Goal: Book appointment/travel/reservation

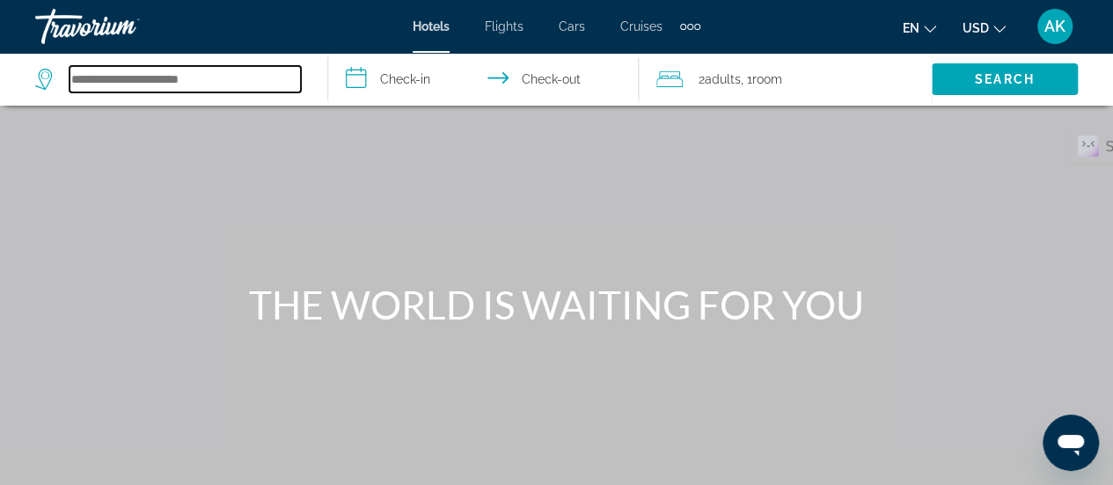
click at [234, 79] on input "Search hotel destination" at bounding box center [185, 79] width 231 height 26
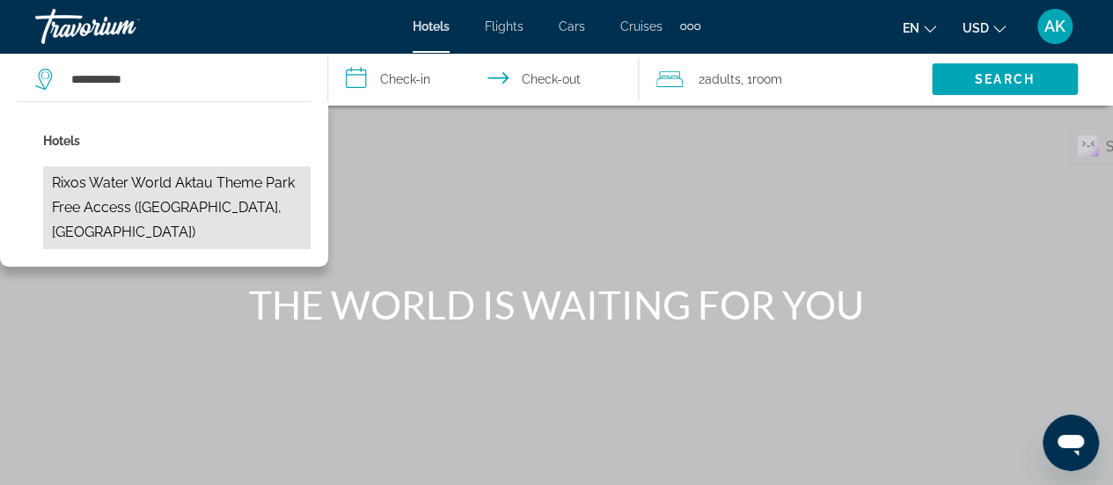
click at [182, 194] on button "Rixos Water World Aktau Theme Park Free Access ([GEOGRAPHIC_DATA], [GEOGRAPHIC_…" at bounding box center [177, 207] width 268 height 83
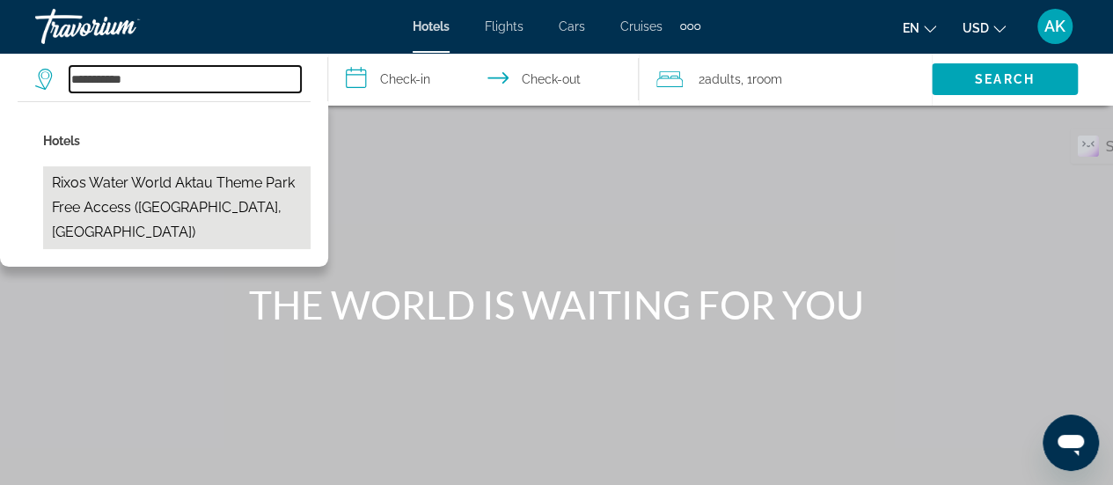
type input "**********"
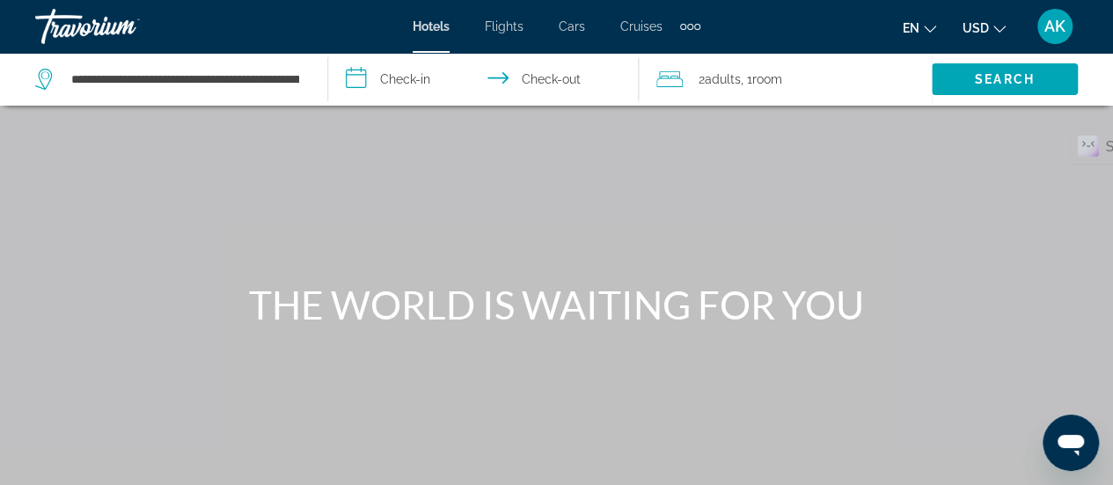
click at [422, 81] on input "**********" at bounding box center [487, 82] width 318 height 58
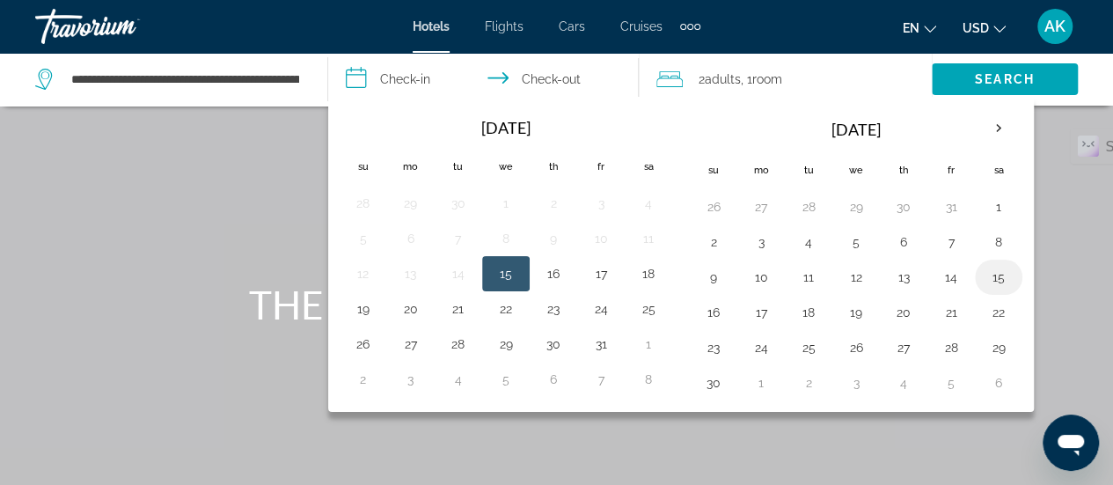
click at [986, 277] on button "15" at bounding box center [999, 277] width 28 height 25
click at [711, 312] on button "16" at bounding box center [714, 312] width 28 height 25
type input "**********"
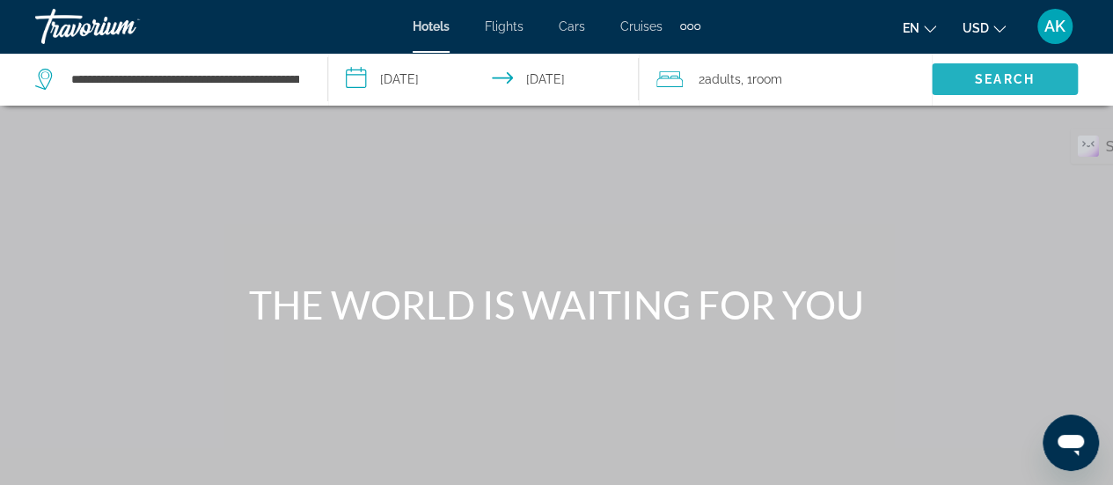
click at [975, 76] on span "Search" at bounding box center [1005, 79] width 60 height 14
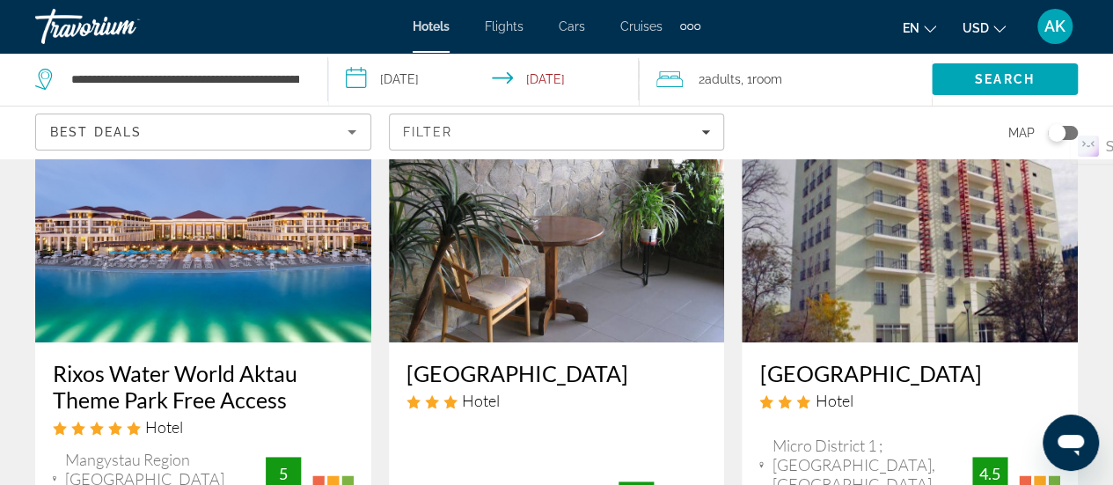
scroll to position [176, 0]
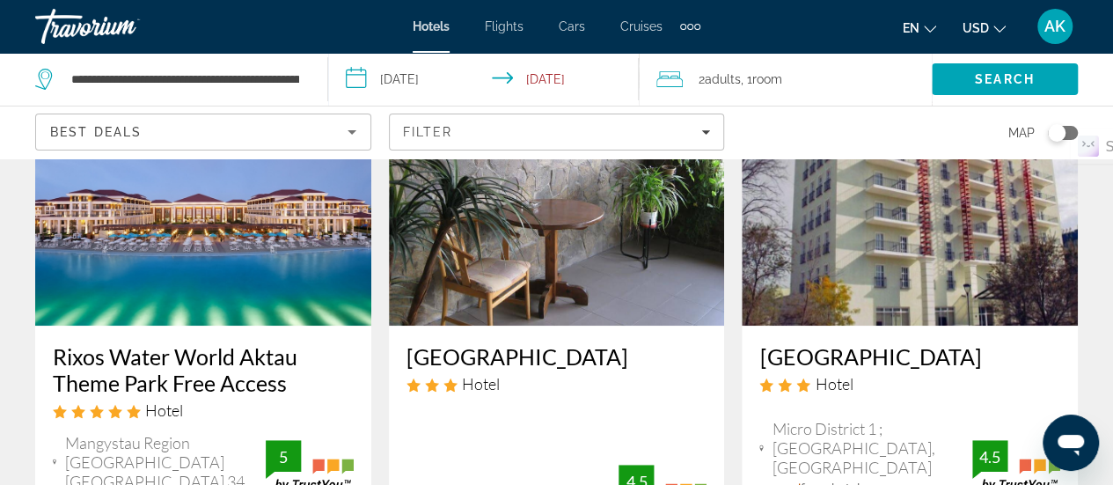
click at [278, 258] on img "Main content" at bounding box center [203, 185] width 336 height 282
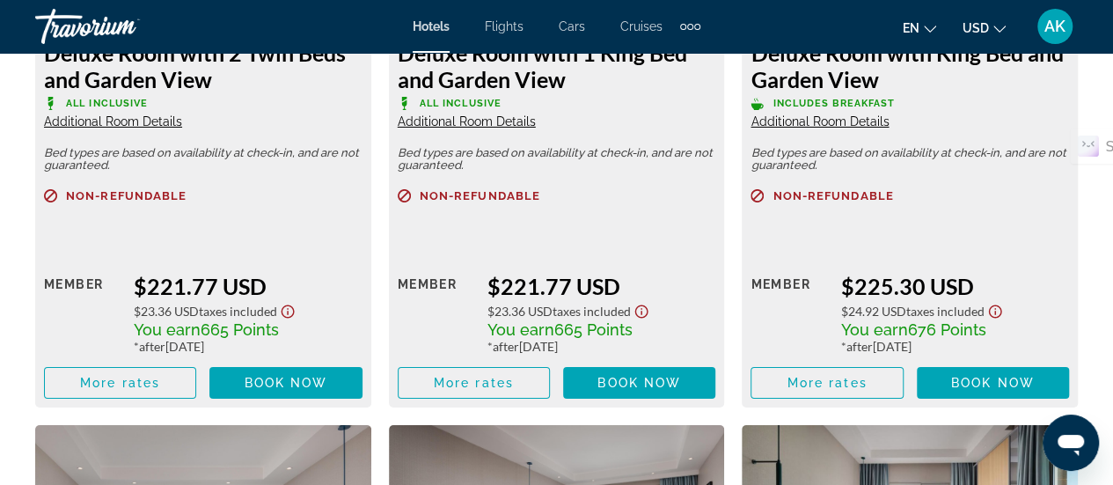
scroll to position [2992, 0]
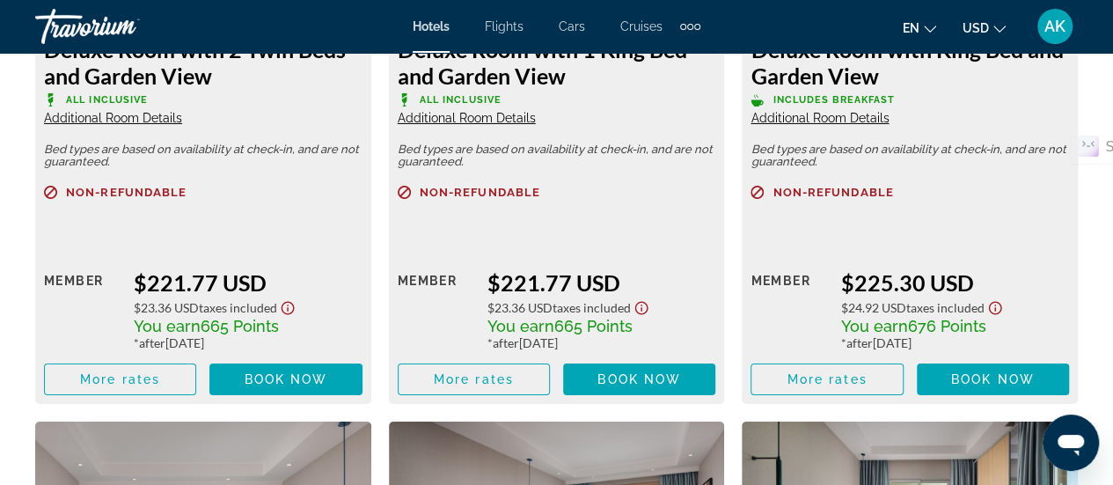
click at [972, 21] on span "USD" at bounding box center [976, 28] width 26 height 14
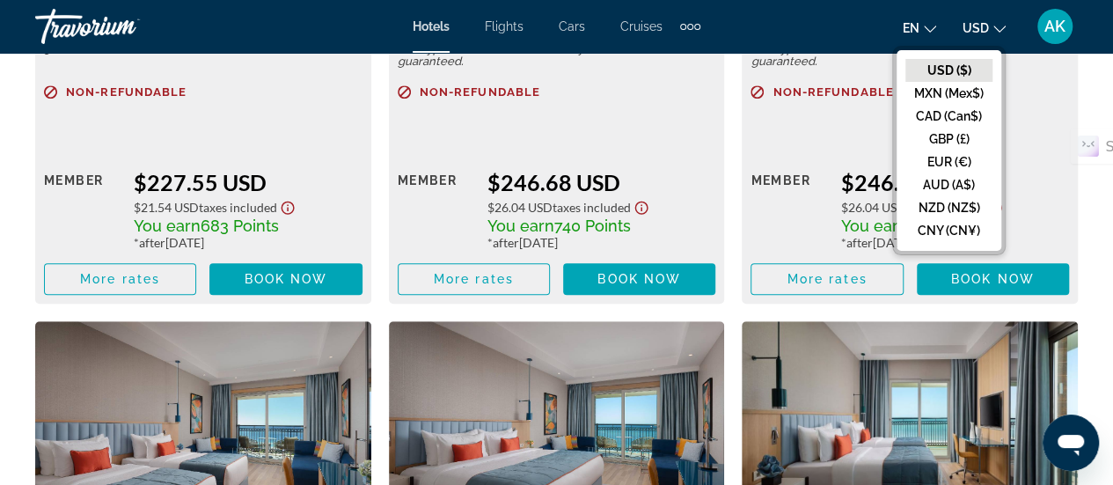
scroll to position [3608, 0]
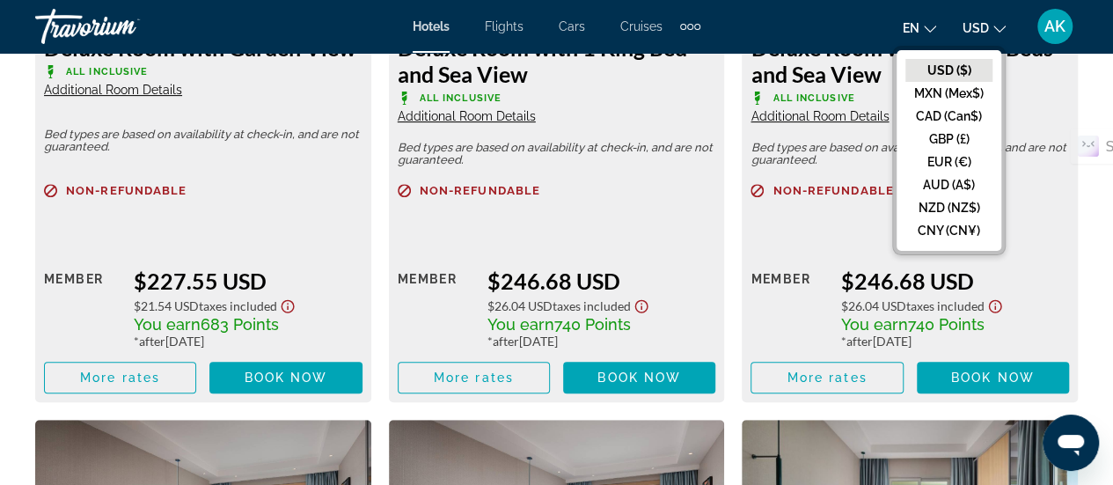
click at [910, 27] on span "en" at bounding box center [911, 28] width 17 height 14
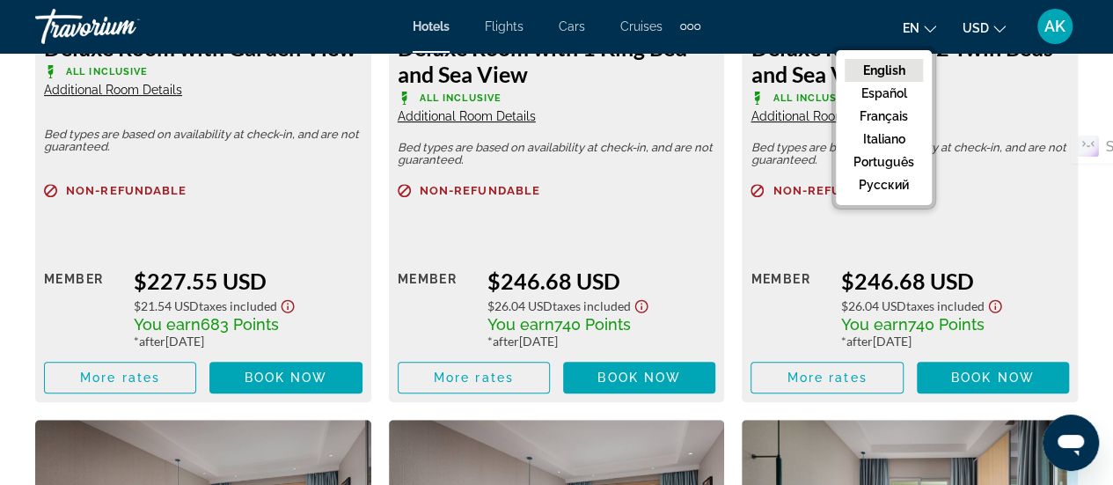
click at [993, 29] on button "USD USD ($) MXN (Mex$) CAD (Can$) GBP (£) EUR (€) AUD (A$) NZD (NZ$) CNY (CN¥)" at bounding box center [984, 28] width 43 height 26
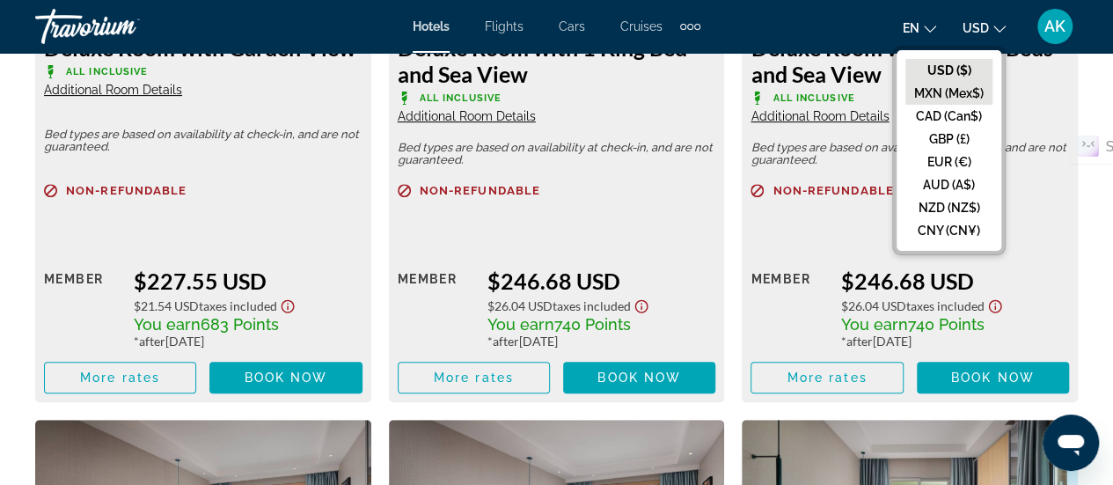
scroll to position [3784, 0]
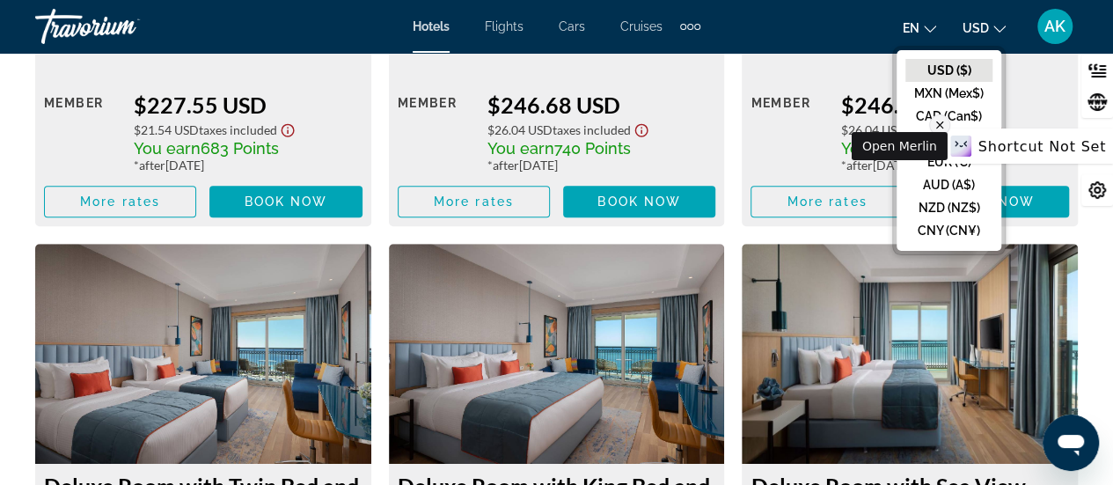
click at [942, 124] on icon at bounding box center [939, 125] width 6 height 6
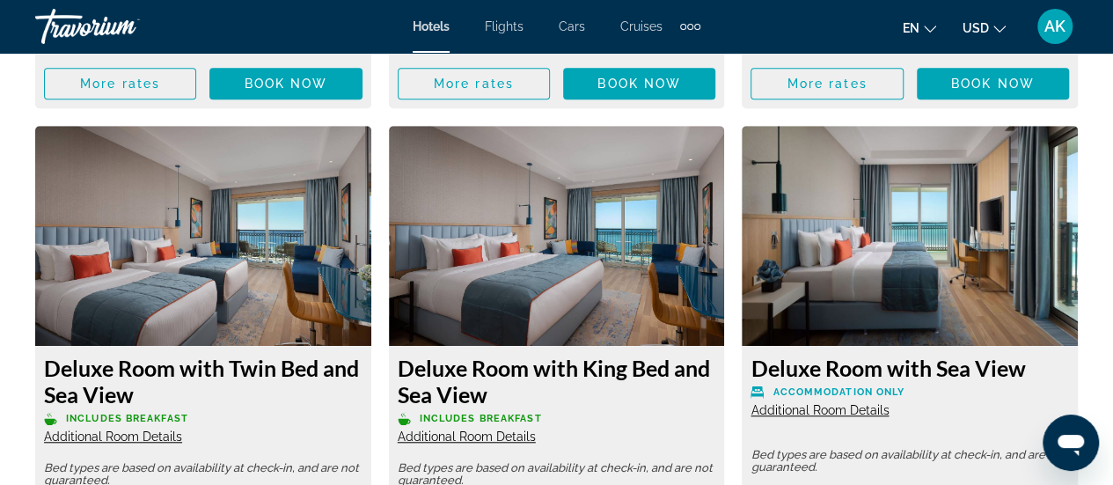
scroll to position [4048, 0]
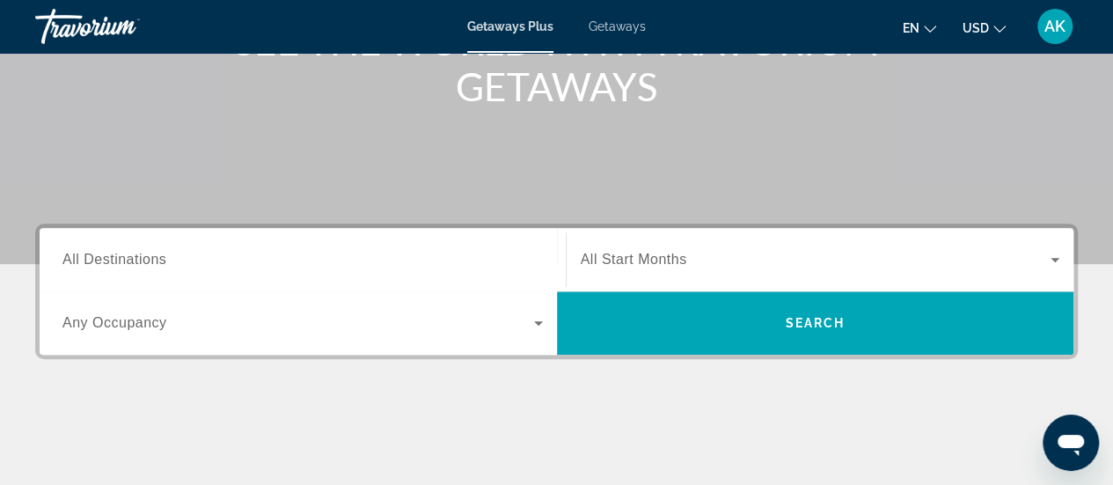
scroll to position [352, 0]
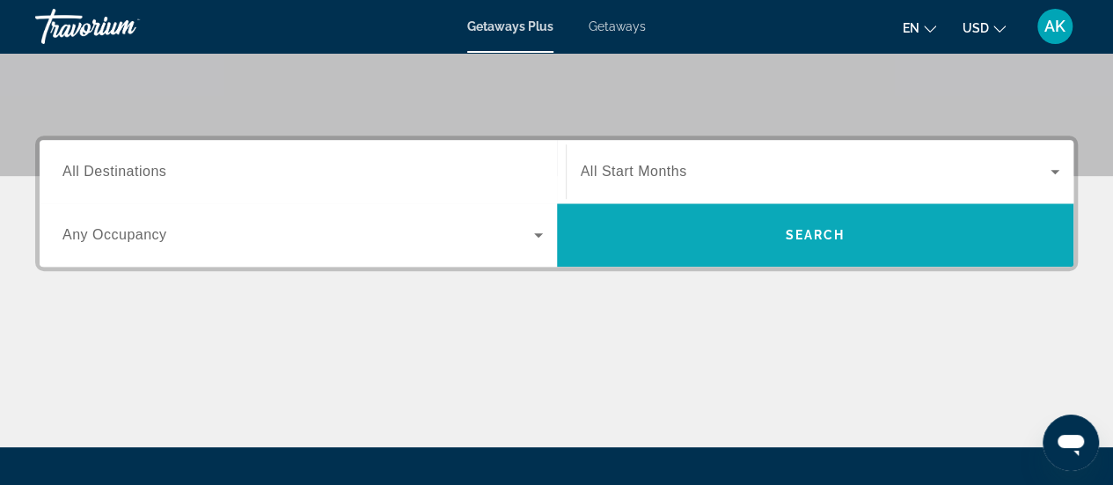
click at [616, 251] on span "Search" at bounding box center [815, 235] width 517 height 42
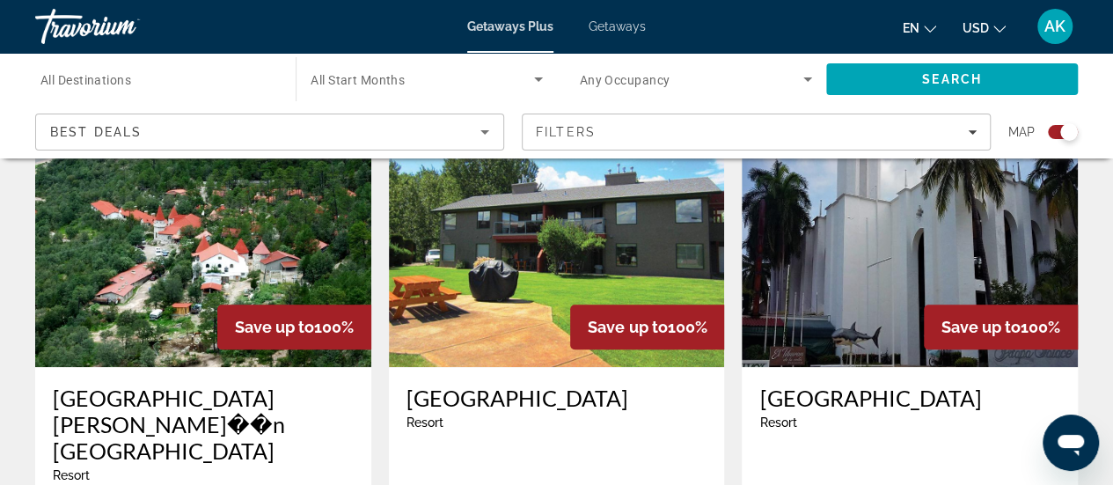
scroll to position [811, 0]
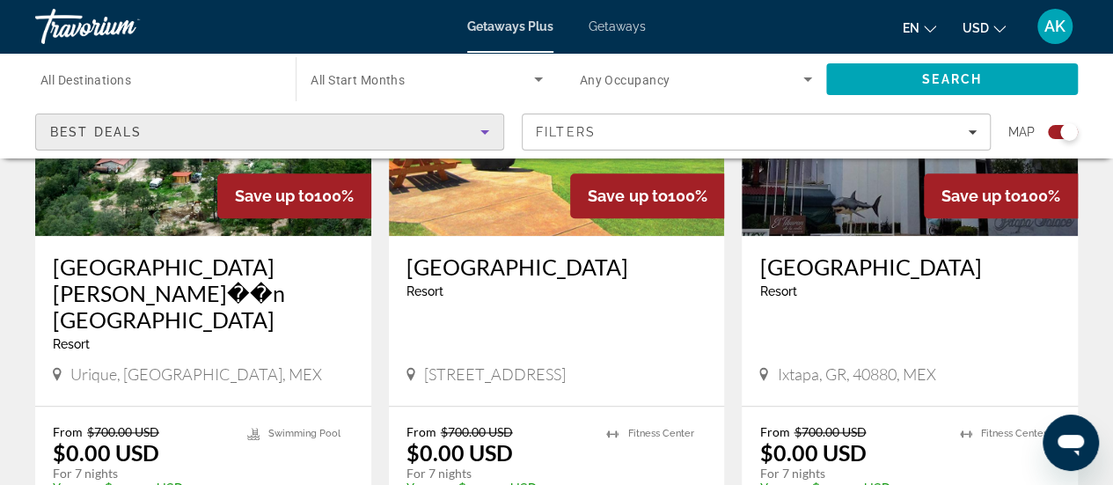
click at [347, 137] on div "Best Deals" at bounding box center [265, 131] width 430 height 21
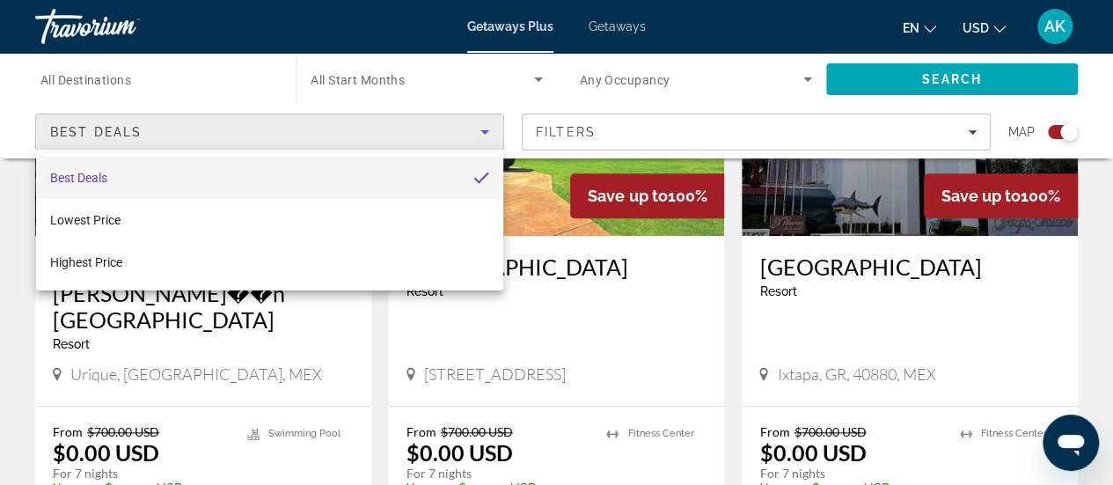
click at [347, 137] on div at bounding box center [556, 242] width 1113 height 485
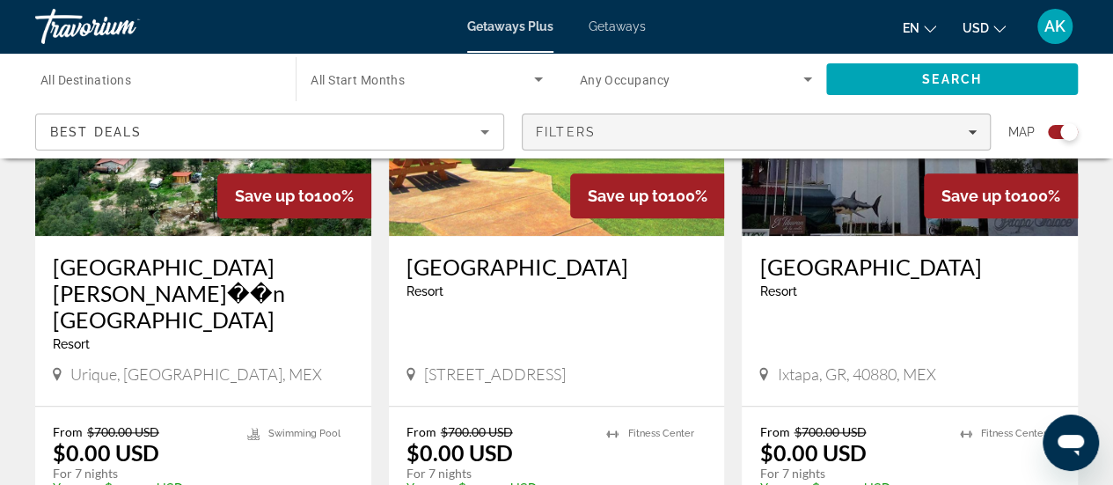
click at [637, 132] on div "Filters" at bounding box center [756, 132] width 441 height 14
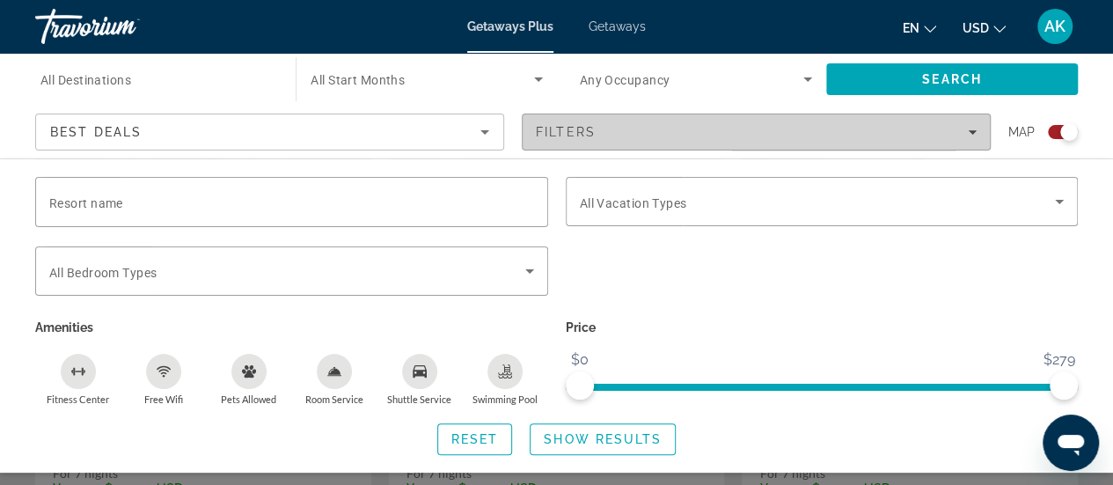
click at [637, 132] on div "Filters" at bounding box center [756, 132] width 441 height 14
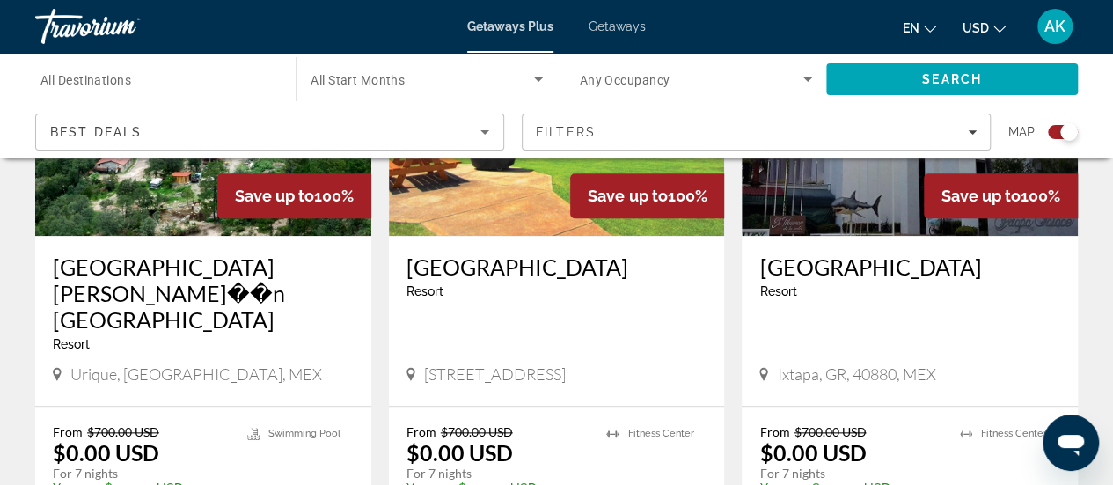
click at [209, 88] on input "Destination All Destinations" at bounding box center [156, 80] width 232 height 21
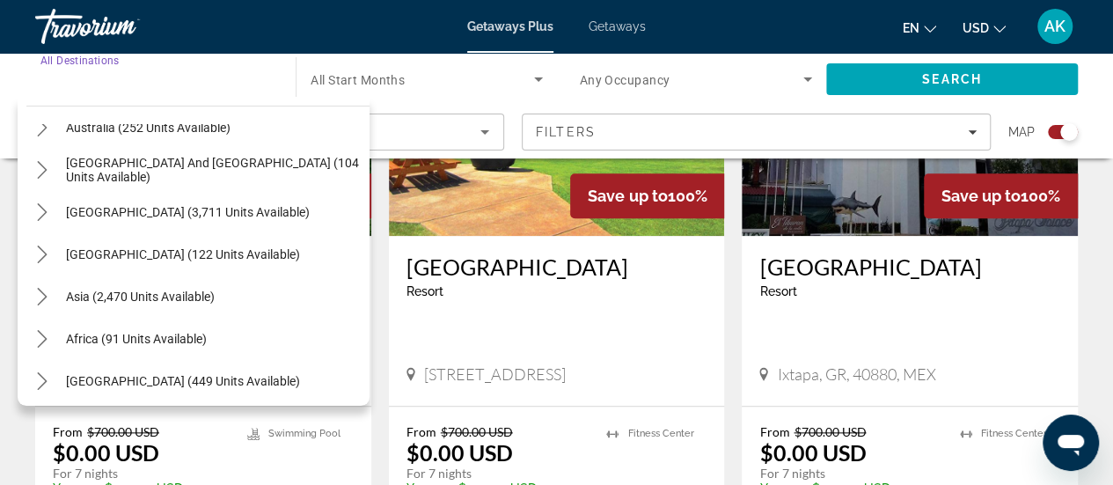
scroll to position [285, 0]
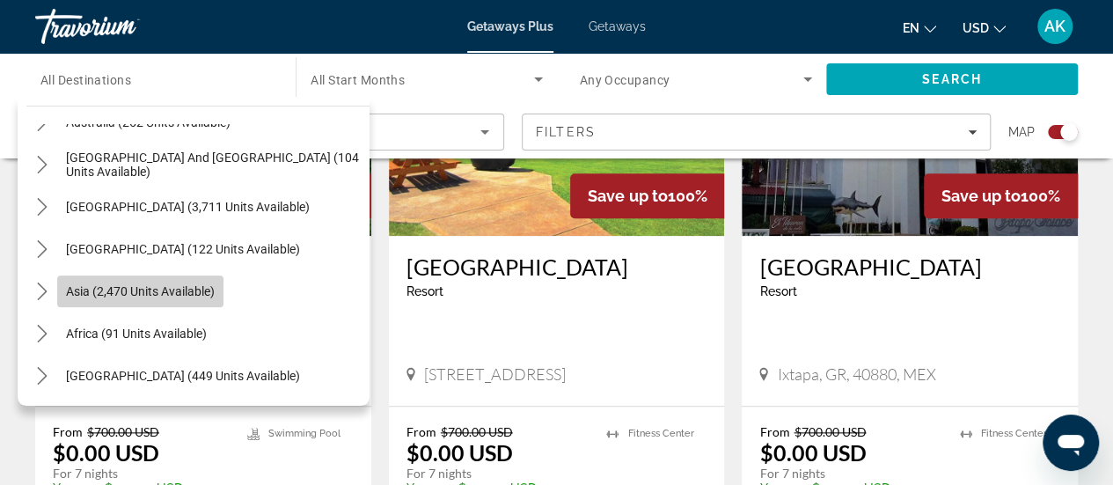
click at [188, 290] on span "Asia (2,470 units available)" at bounding box center [140, 291] width 149 height 14
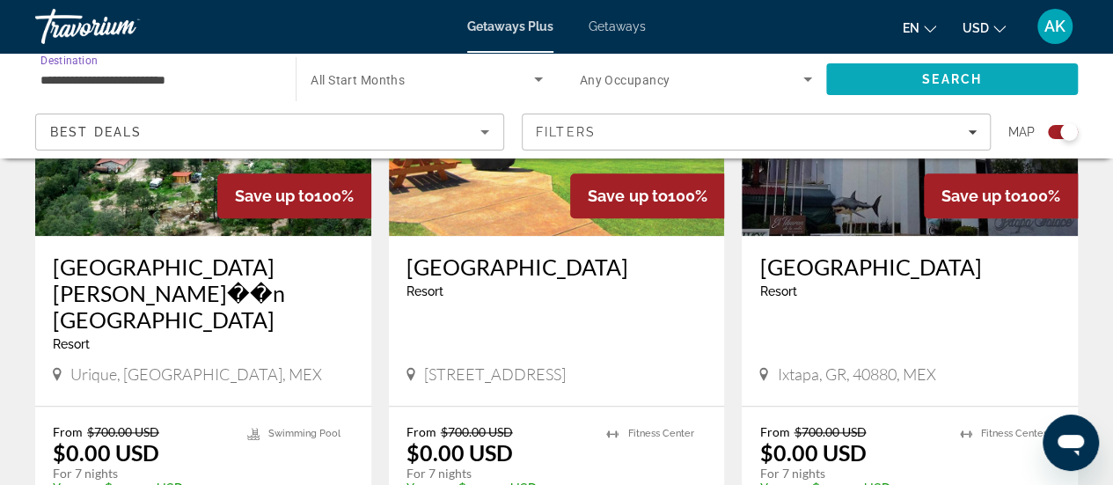
click at [949, 99] on span "Search" at bounding box center [952, 79] width 252 height 42
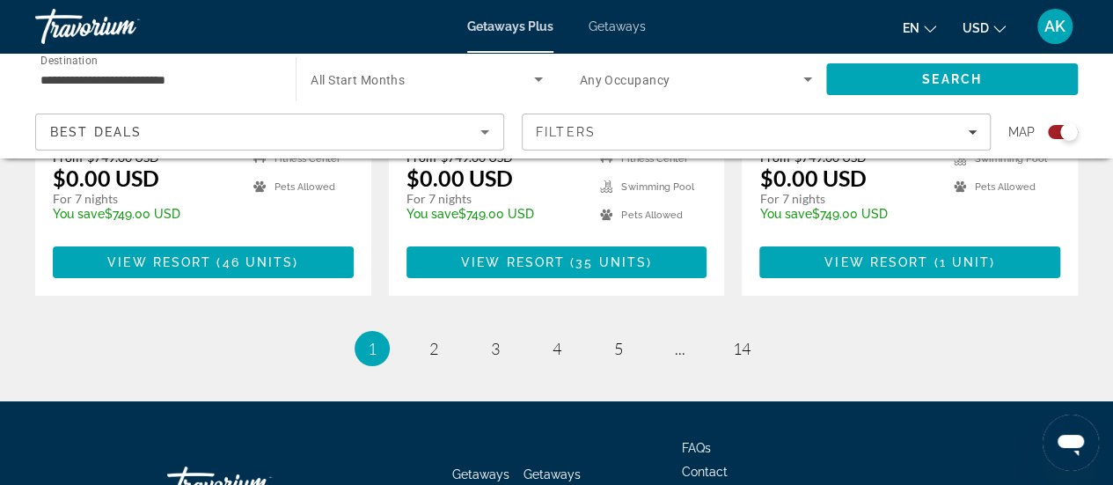
scroll to position [3080, 0]
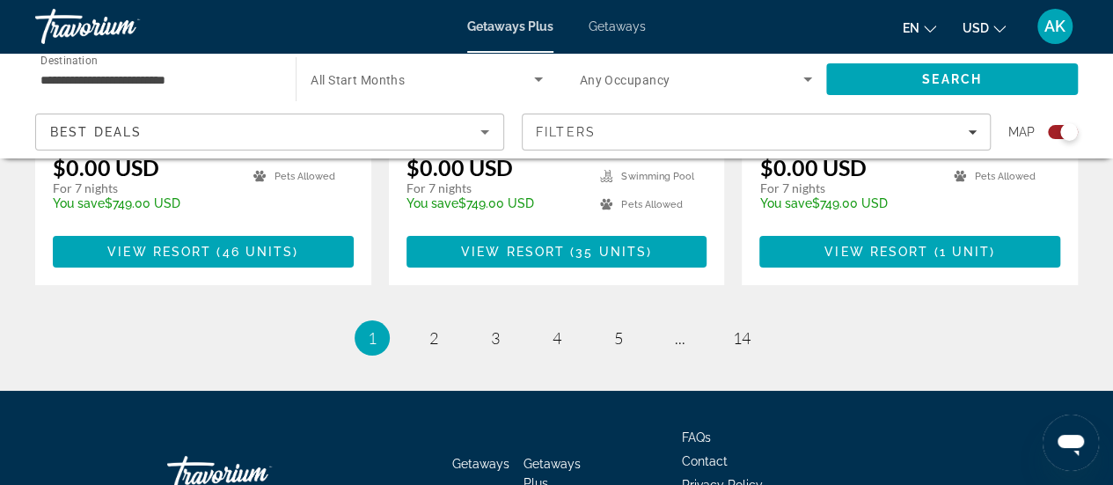
click at [173, 78] on input "**********" at bounding box center [156, 80] width 232 height 21
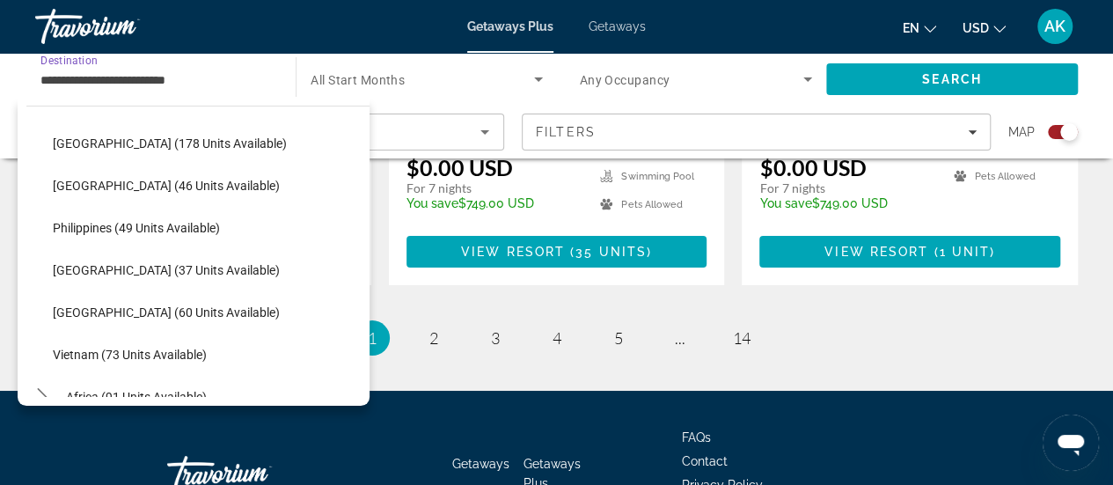
scroll to position [708, 0]
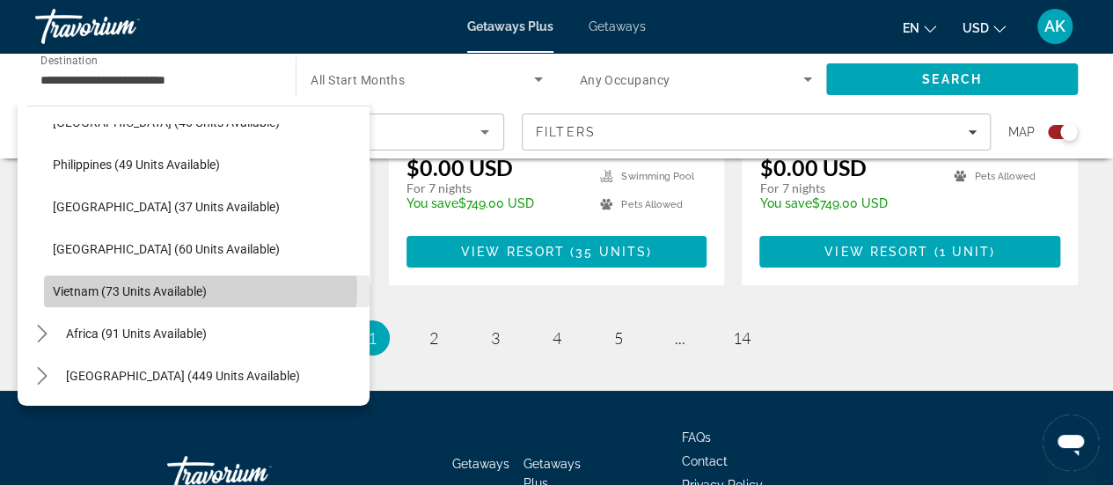
click at [200, 288] on span "Vietnam (73 units available)" at bounding box center [130, 291] width 154 height 14
type input "**********"
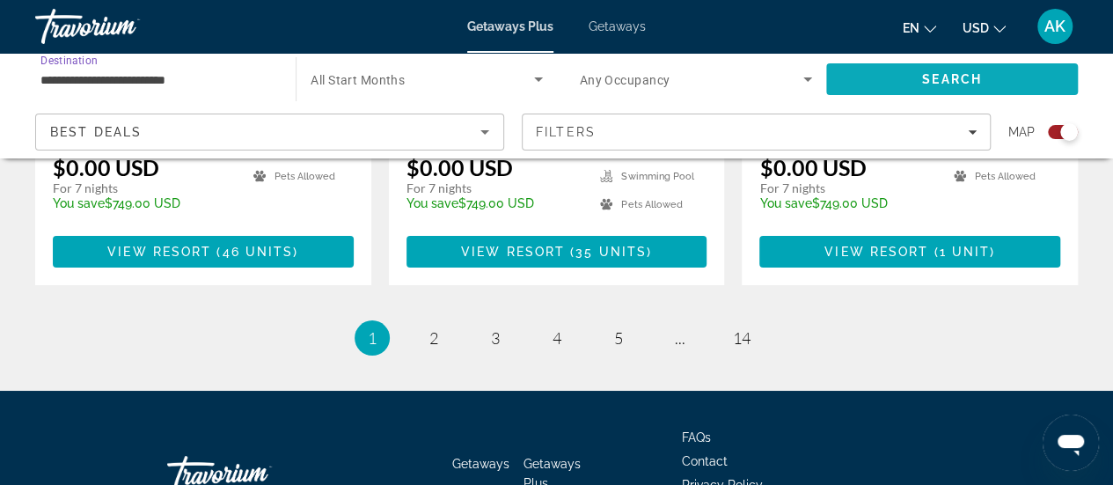
click at [970, 78] on span "Search" at bounding box center [952, 79] width 60 height 14
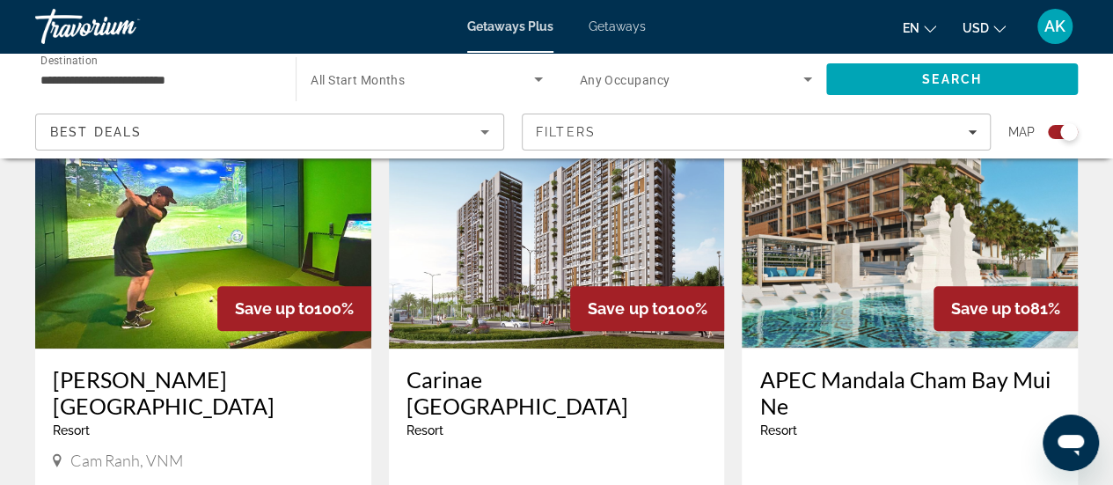
scroll to position [704, 0]
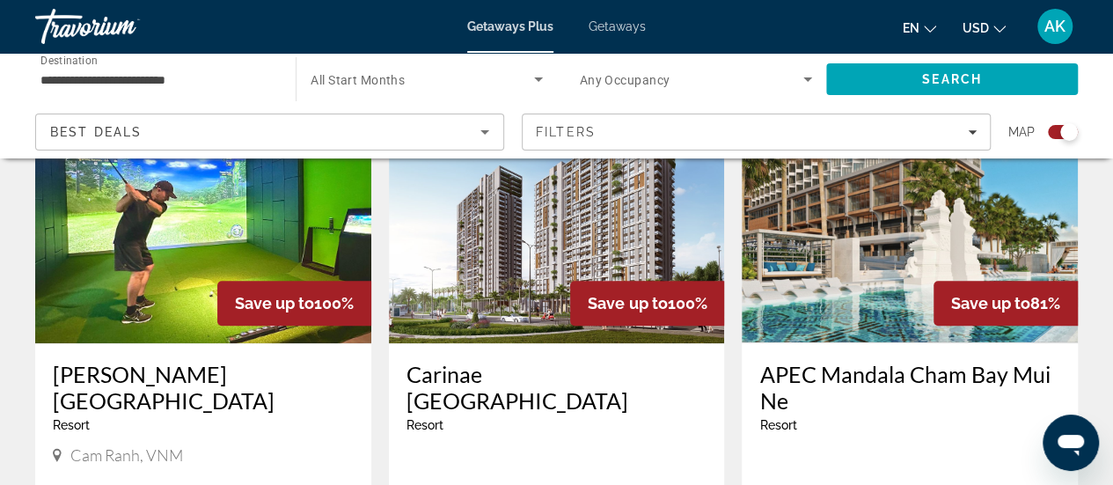
click at [245, 127] on div "Best Deals" at bounding box center [265, 131] width 430 height 21
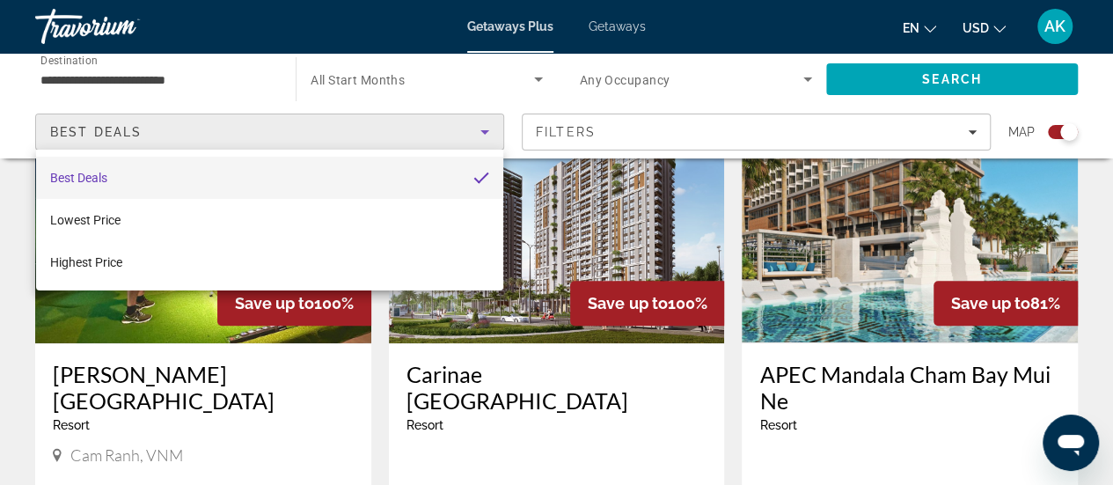
click at [209, 84] on div at bounding box center [556, 242] width 1113 height 485
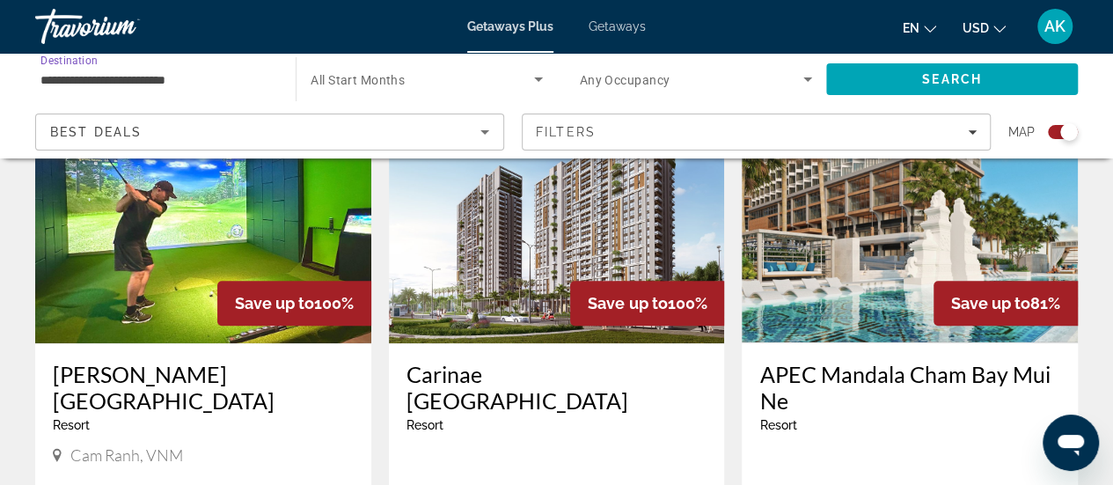
click at [209, 80] on input "**********" at bounding box center [156, 80] width 232 height 21
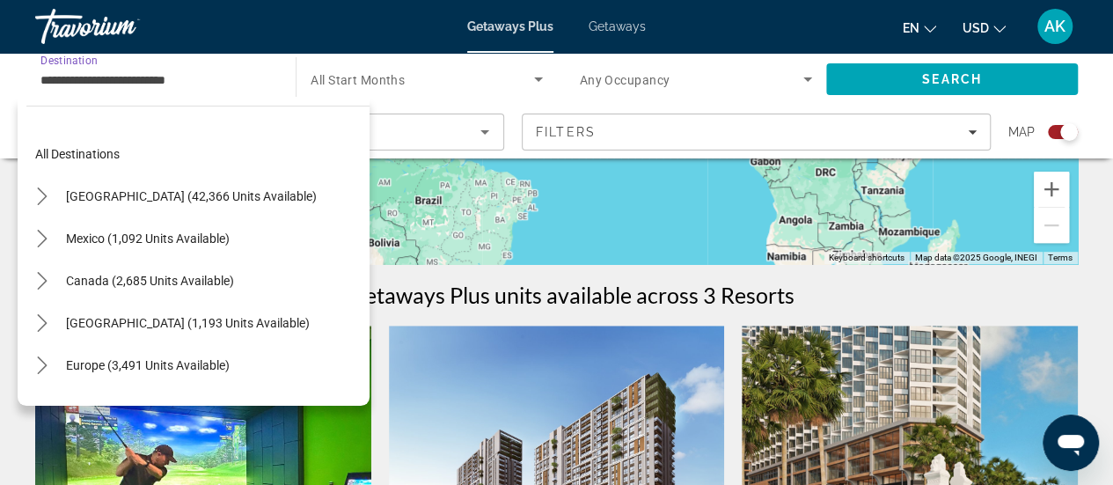
scroll to position [176, 0]
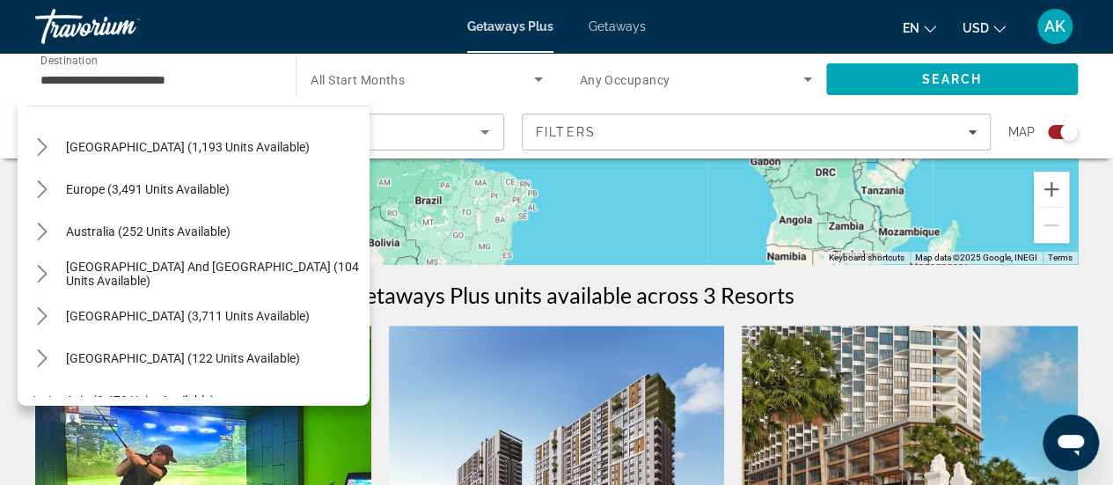
click at [255, 184] on div "Europe (3,491 units available)" at bounding box center [197, 189] width 343 height 42
click at [32, 193] on mat-icon "Toggle Europe (3,491 units available) submenu" at bounding box center [41, 189] width 31 height 31
